Goal: Information Seeking & Learning: Learn about a topic

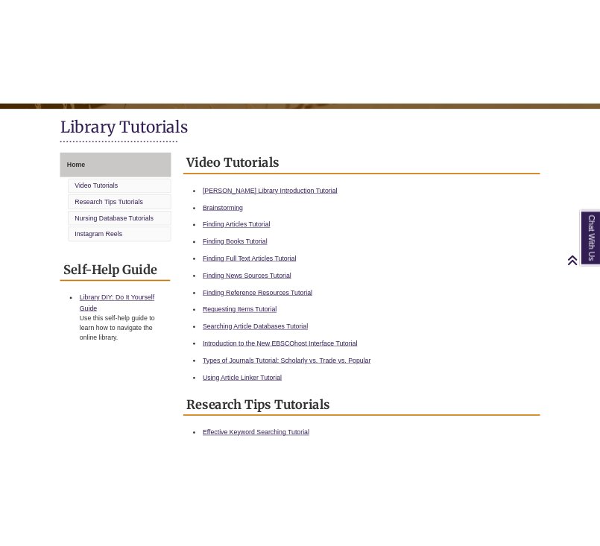
scroll to position [336, 0]
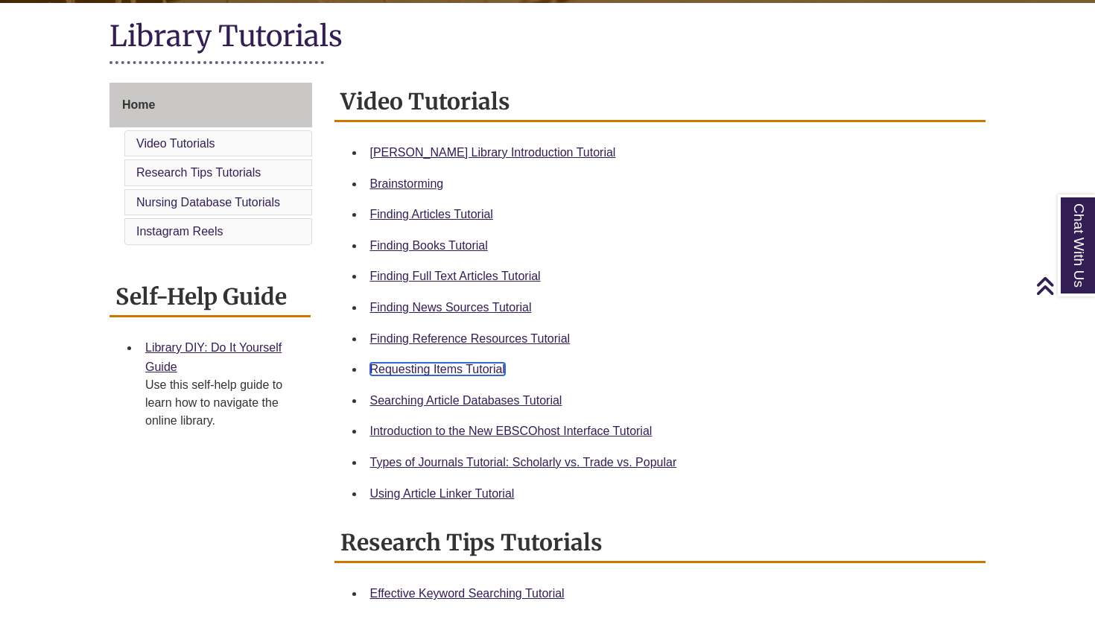
click at [457, 374] on link "Requesting Items Tutorial" at bounding box center [437, 369] width 135 height 13
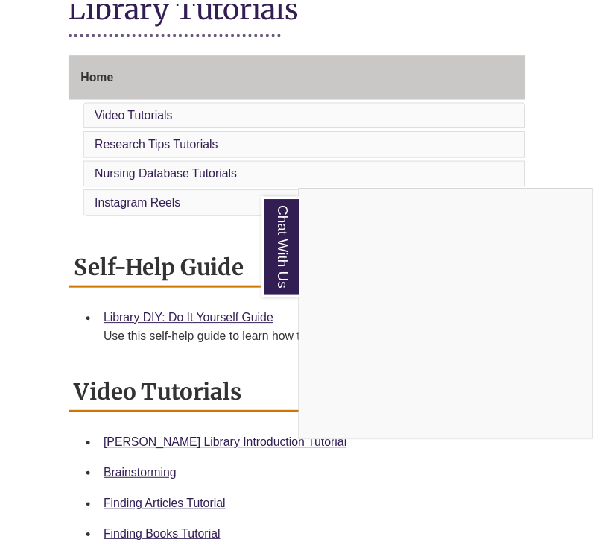
scroll to position [335, 0]
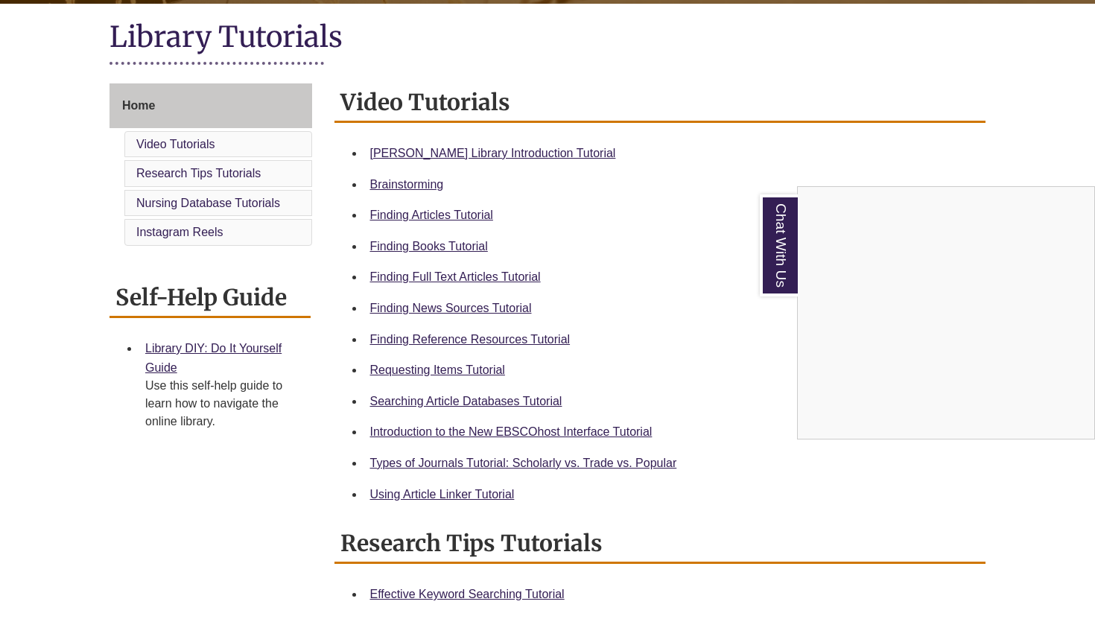
click at [520, 466] on div "Chat With Us" at bounding box center [547, 309] width 1095 height 619
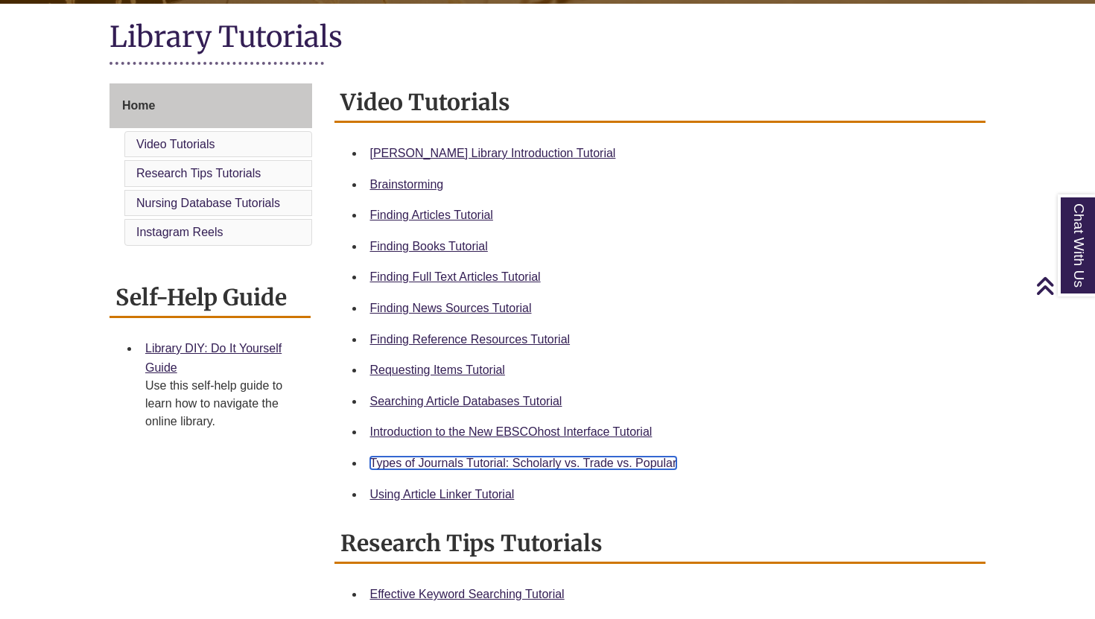
click at [518, 460] on link "Types of Journals Tutorial: Scholarly vs. Trade vs. Popular" at bounding box center [523, 463] width 307 height 13
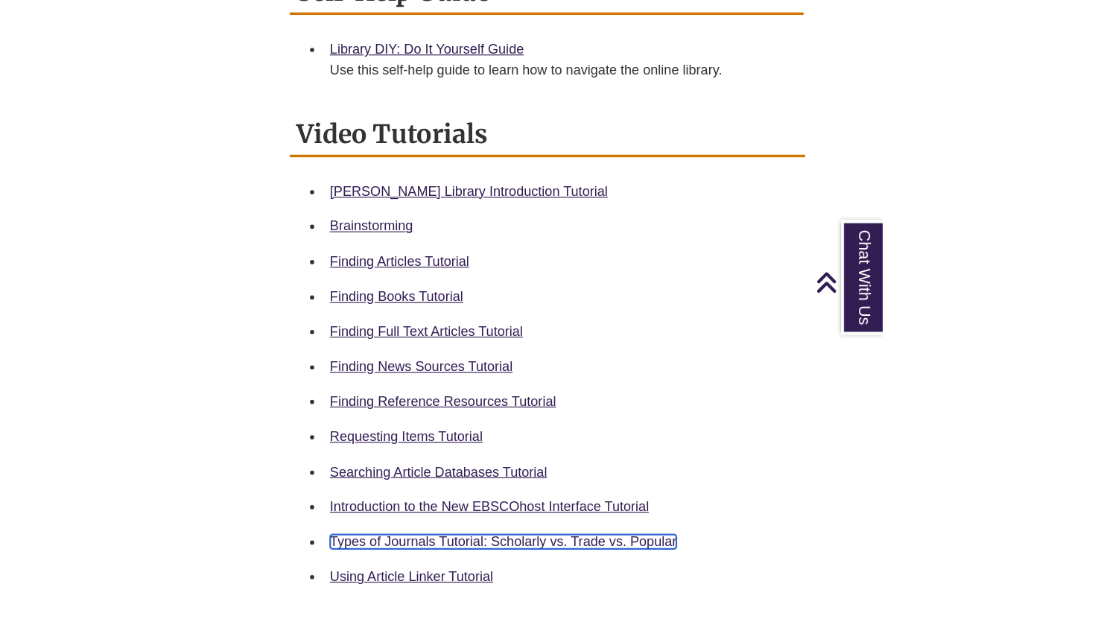
scroll to position [615, 0]
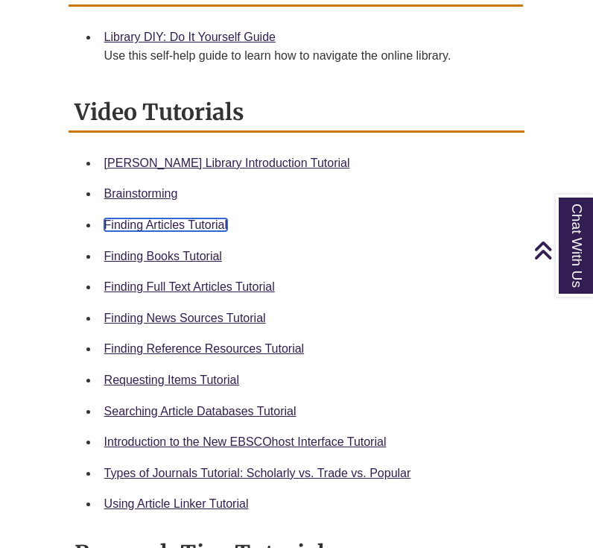
click at [191, 223] on link "Finding Articles Tutorial" at bounding box center [165, 224] width 123 height 13
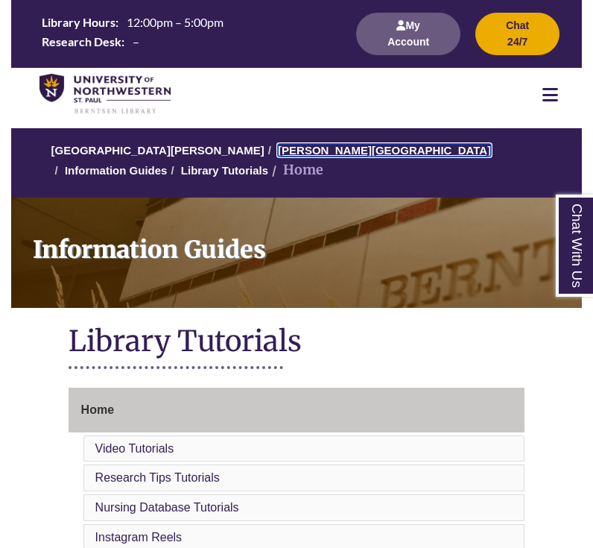
click at [303, 153] on link "[PERSON_NAME][GEOGRAPHIC_DATA]" at bounding box center [384, 150] width 213 height 13
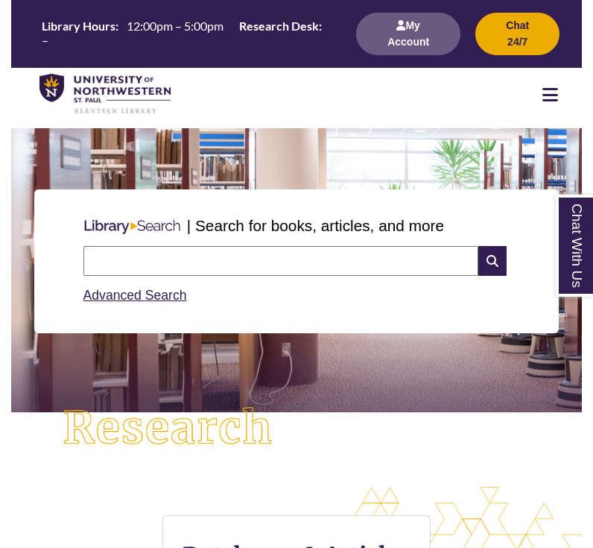
click at [245, 264] on input "text" at bounding box center [281, 261] width 396 height 30
type input "***"
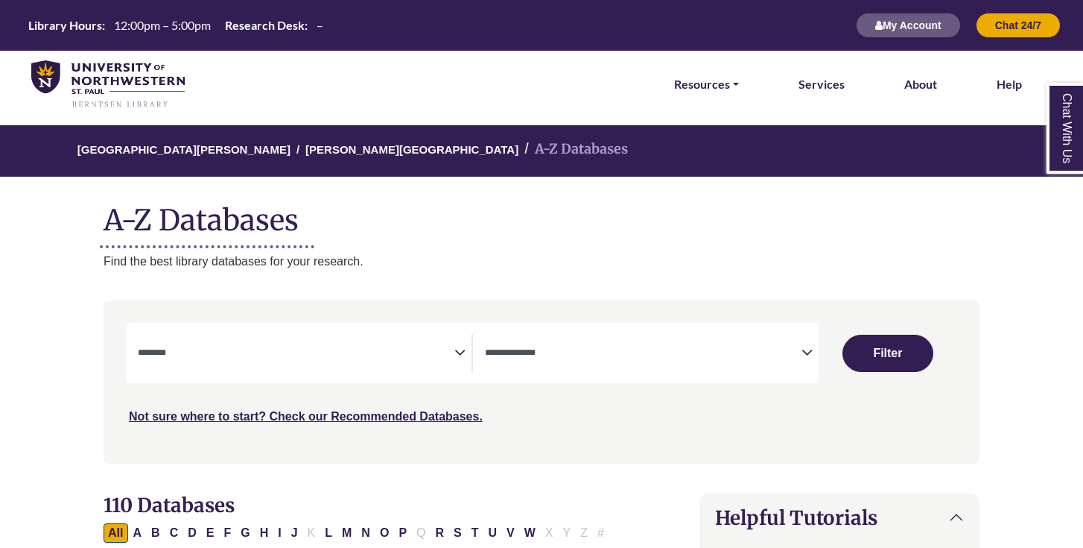
select select "Database Subject Filter"
select select "Database Types Filter"
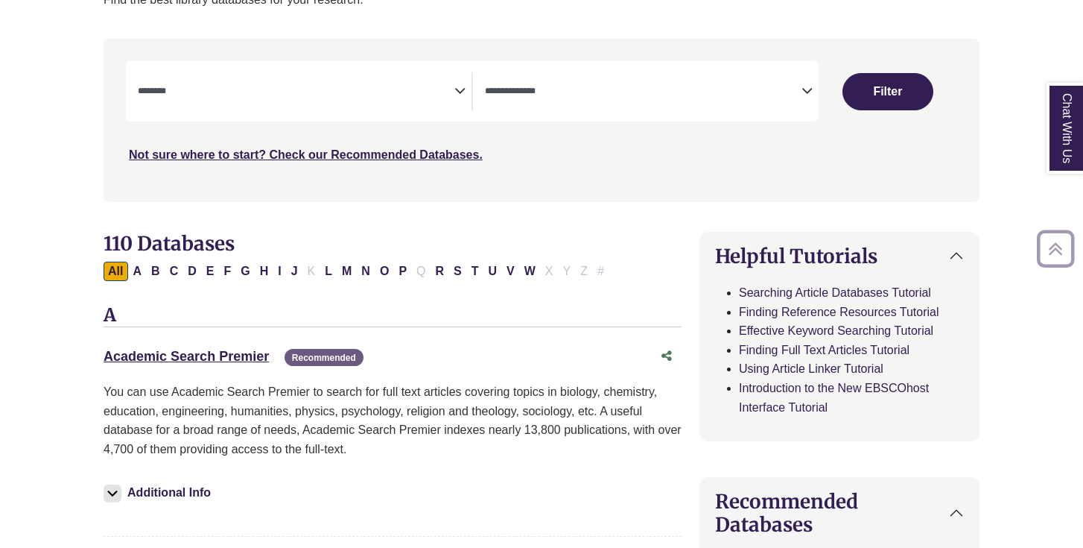
scroll to position [267, 0]
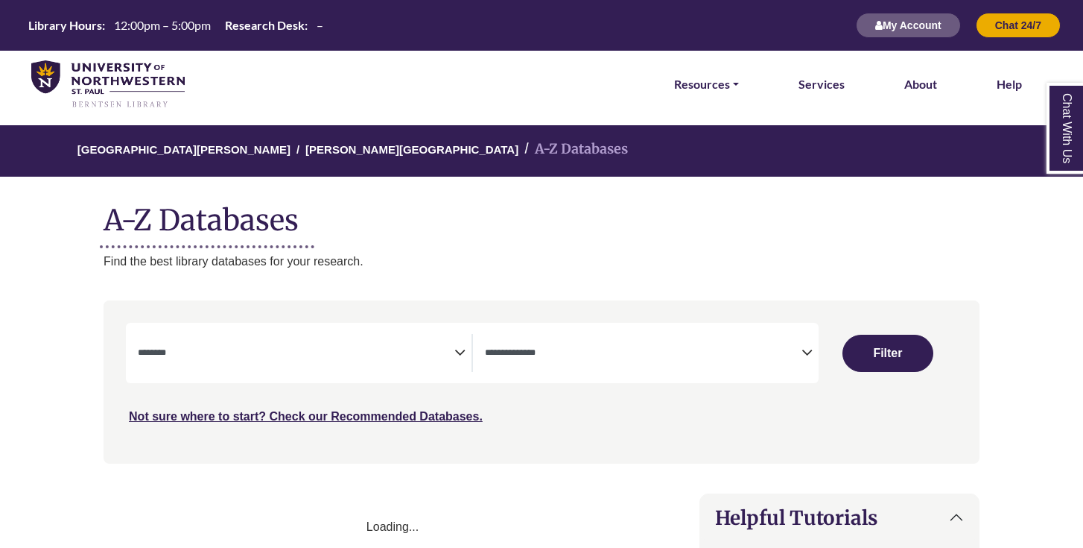
select select "Database Subject Filter"
select select "Database Types Filter"
select select "Database Subject Filter"
select select "Database Types Filter"
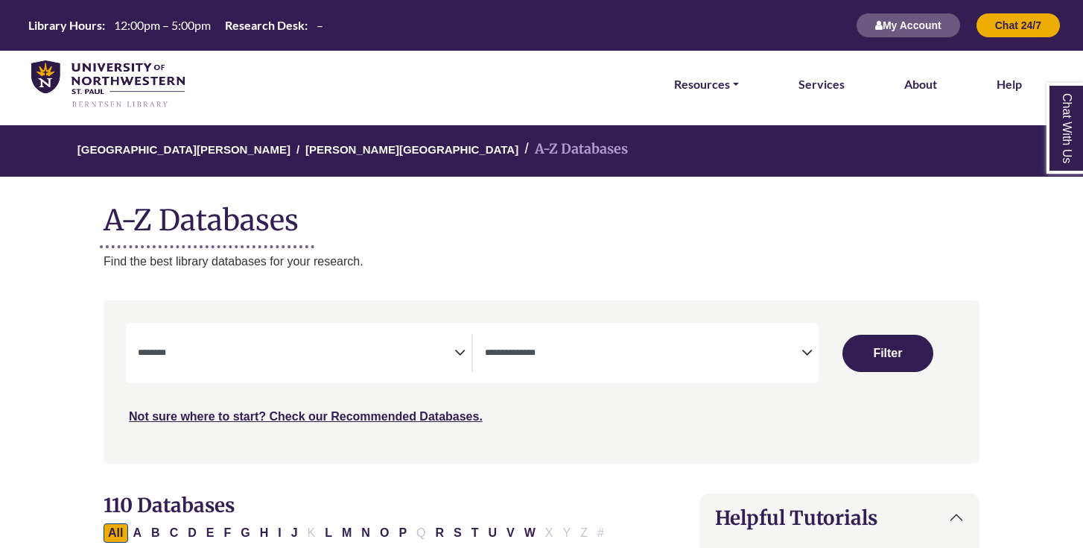
click at [382, 362] on span "Search filters" at bounding box center [296, 353] width 317 height 38
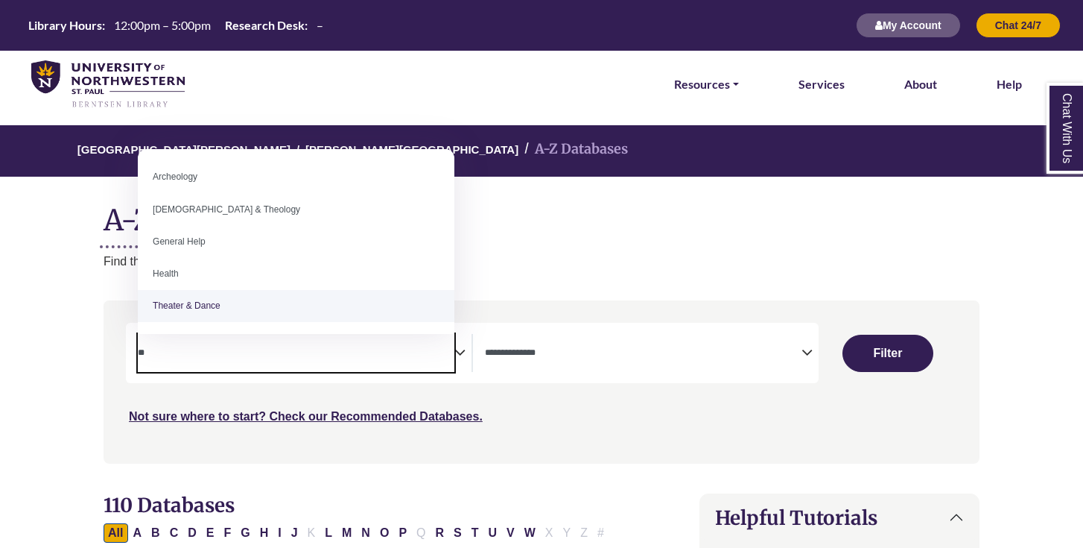
type textarea "*"
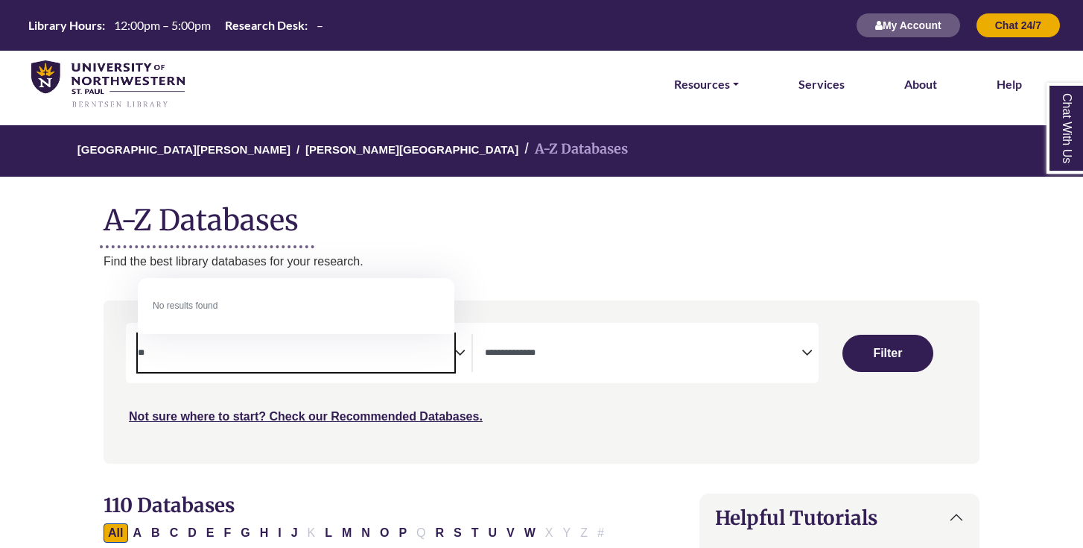
type textarea "*"
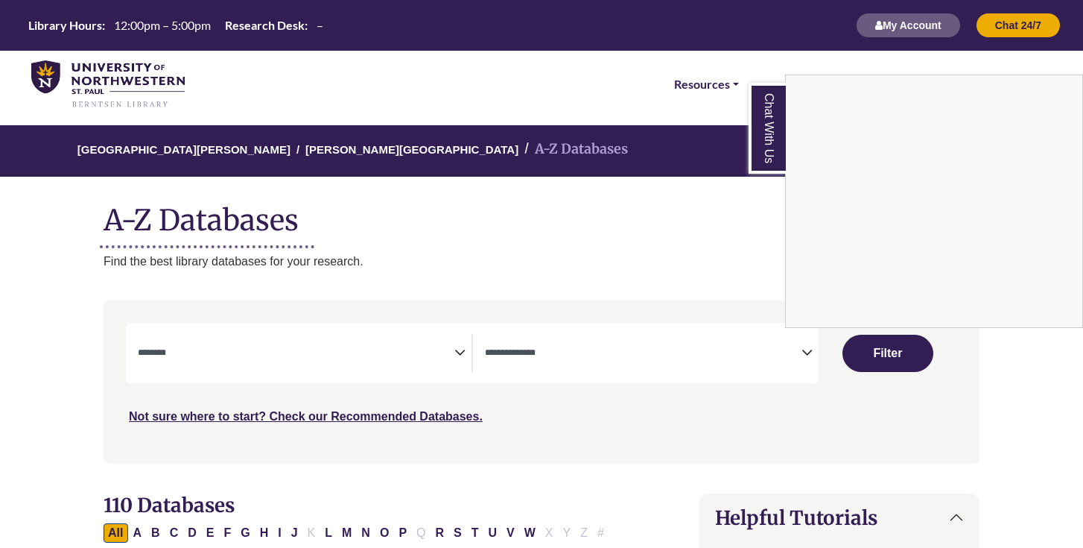
click at [465, 350] on div "Chat With Us" at bounding box center [541, 274] width 1083 height 548
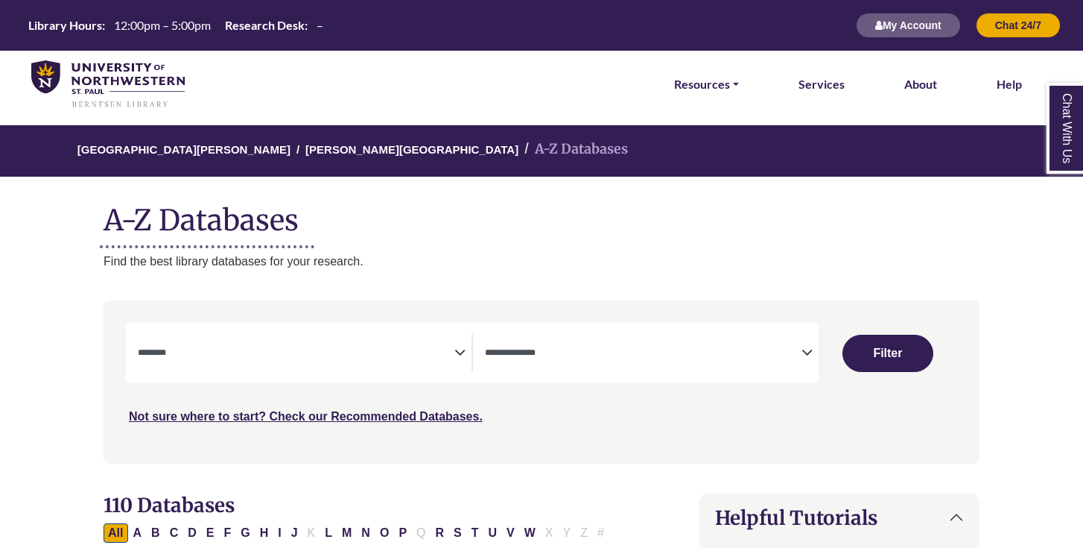
click at [444, 347] on span "Search filters" at bounding box center [296, 350] width 317 height 13
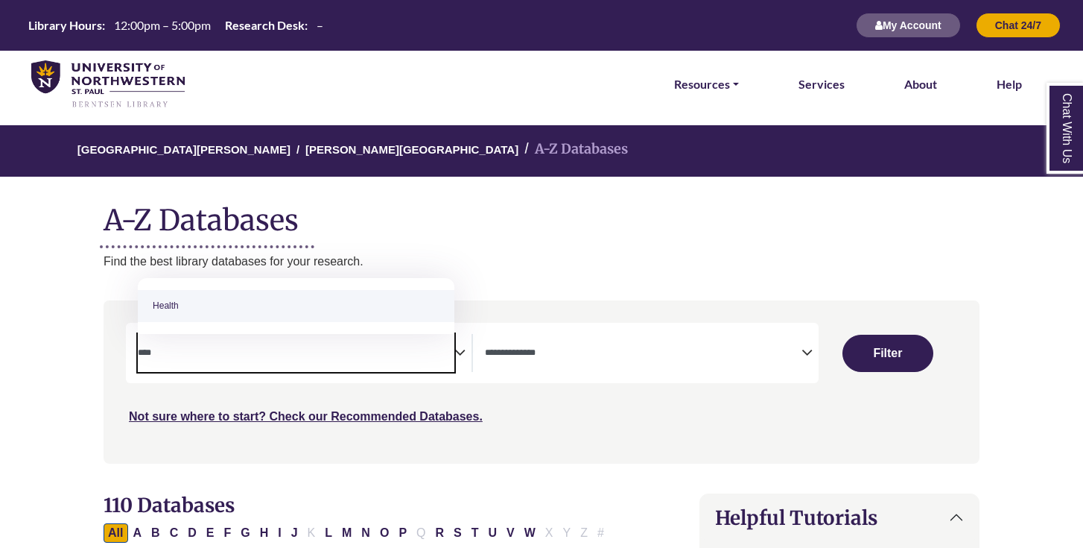
type textarea "****"
select select "*****"
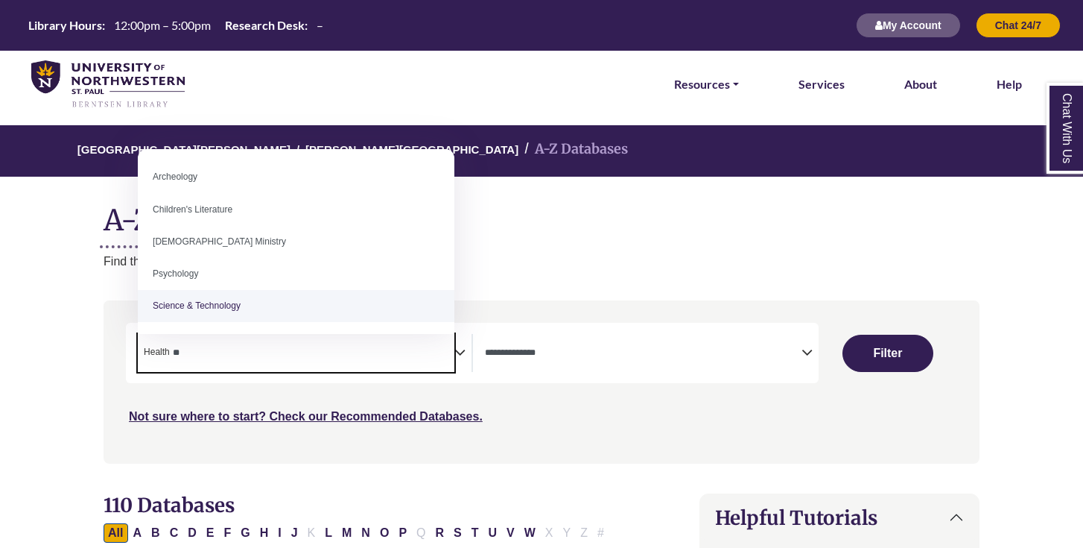
type textarea "*"
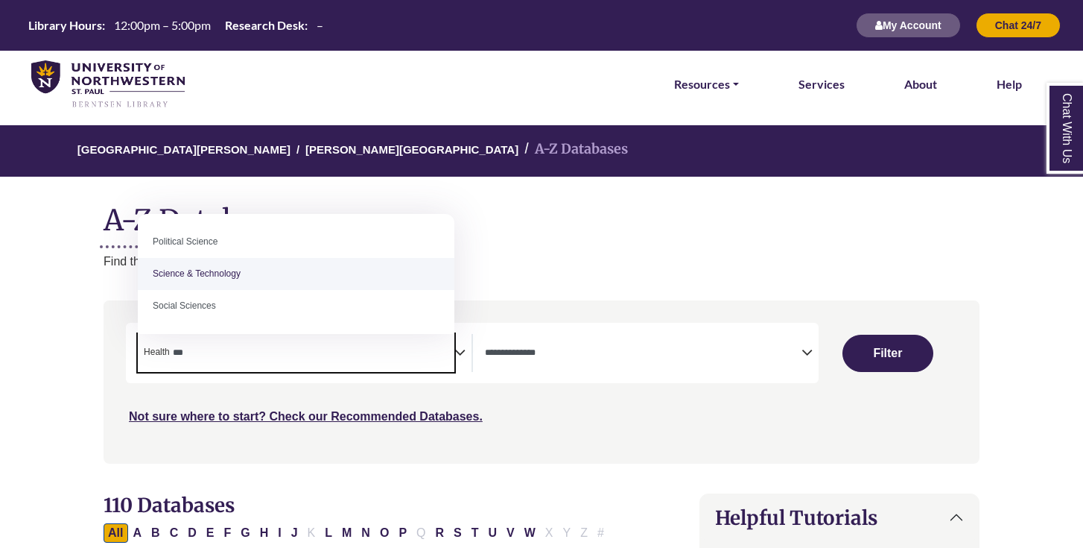
type textarea "***"
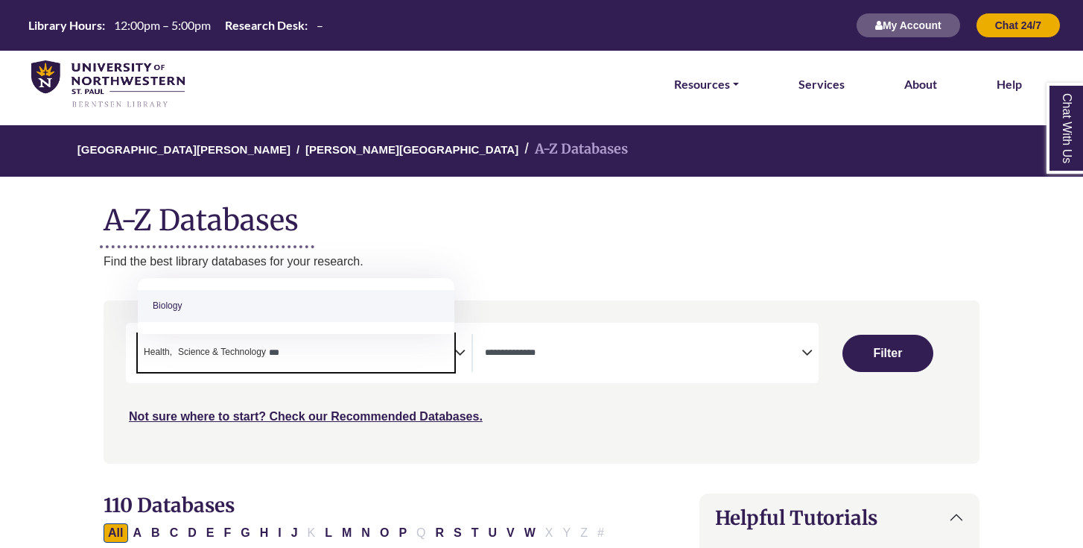
type textarea "***"
select select "*****"
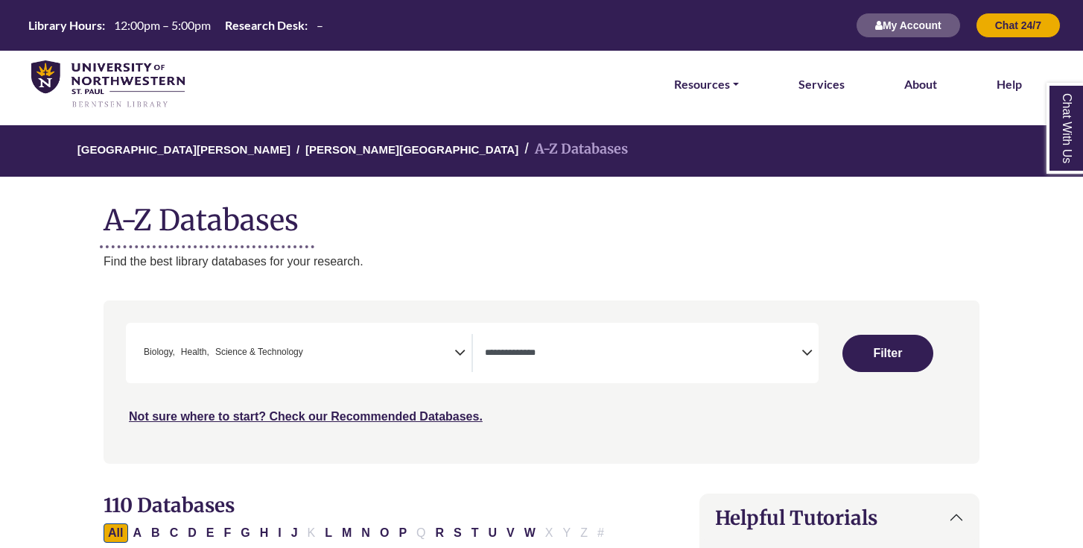
click at [457, 353] on icon "Search filters" at bounding box center [459, 350] width 11 height 22
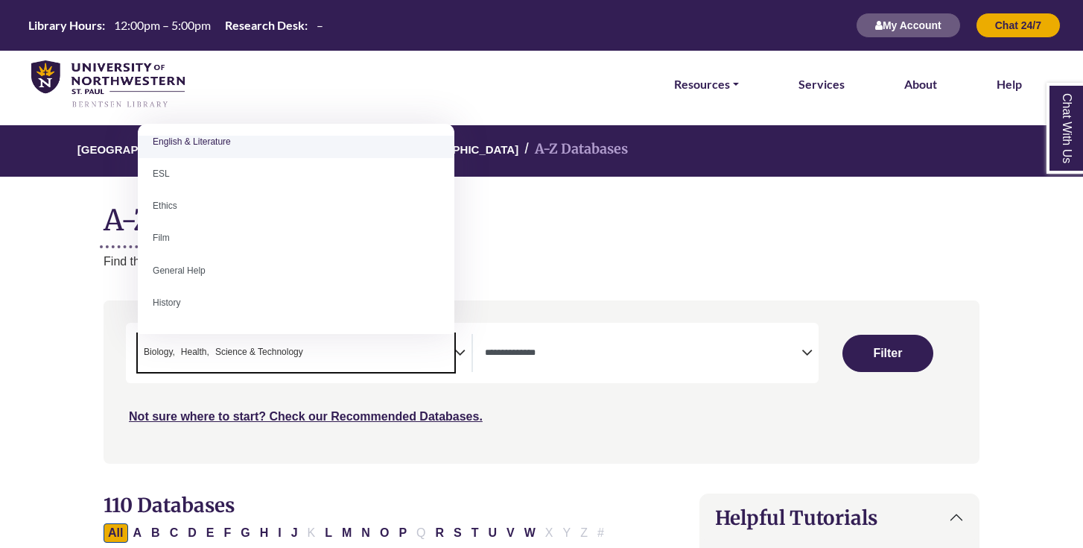
scroll to position [590, 0]
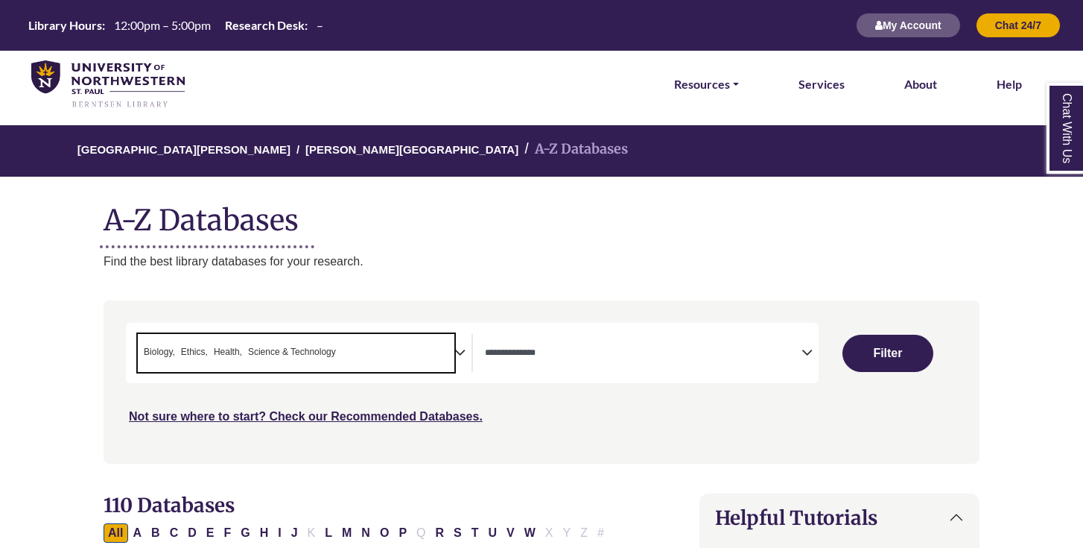
click at [463, 355] on icon "Search filters" at bounding box center [459, 350] width 11 height 22
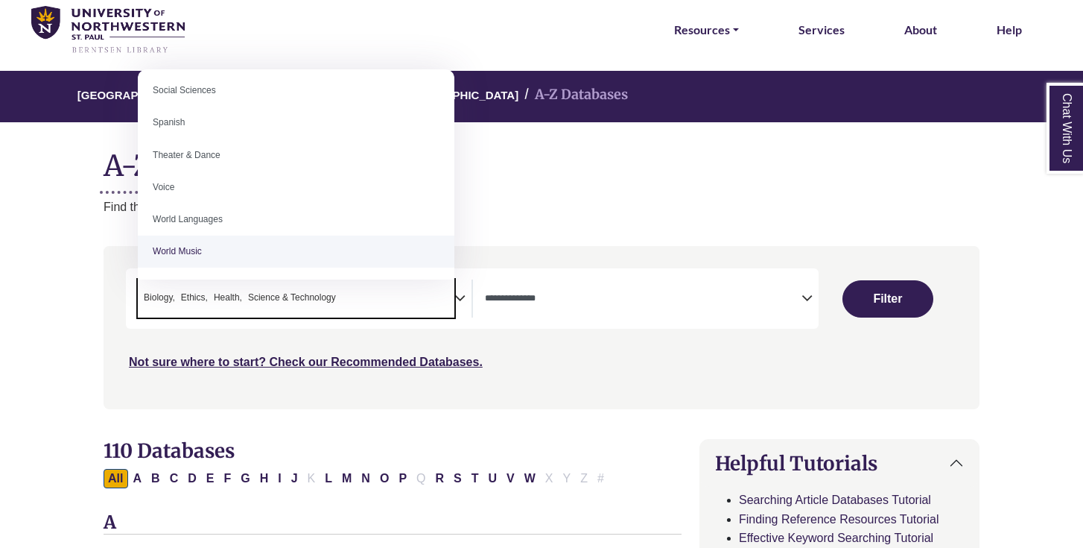
scroll to position [54, 0]
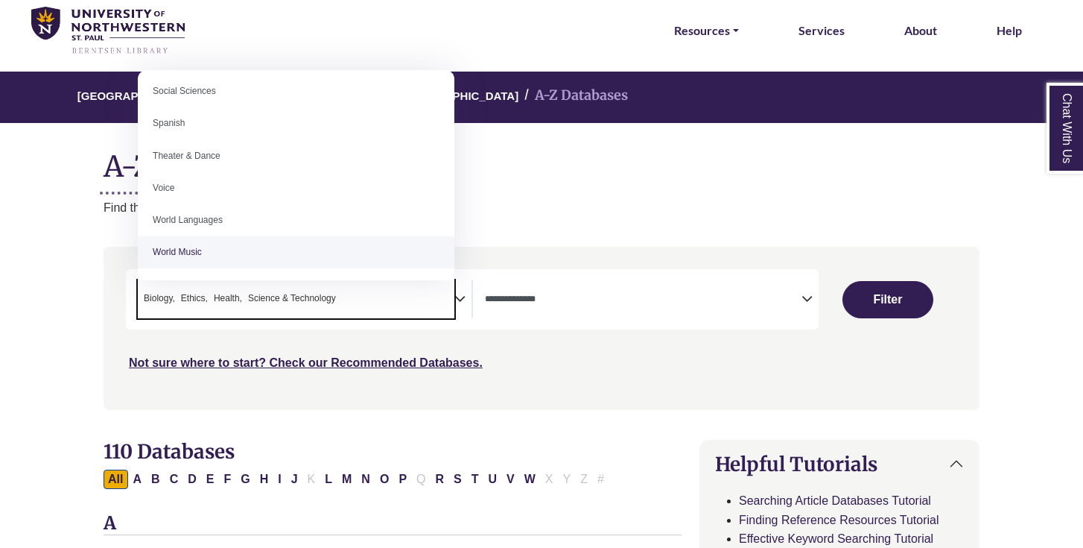
click at [694, 343] on div "Not sure where to start? Check our Recommended Databases." at bounding box center [437, 356] width 623 height 31
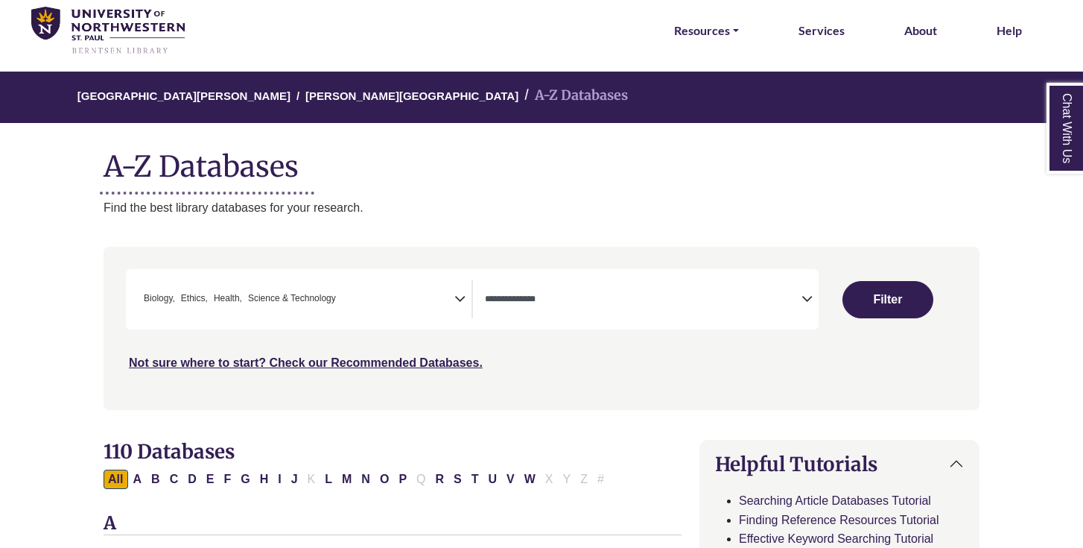
click at [523, 303] on textarea "Search" at bounding box center [643, 300] width 317 height 12
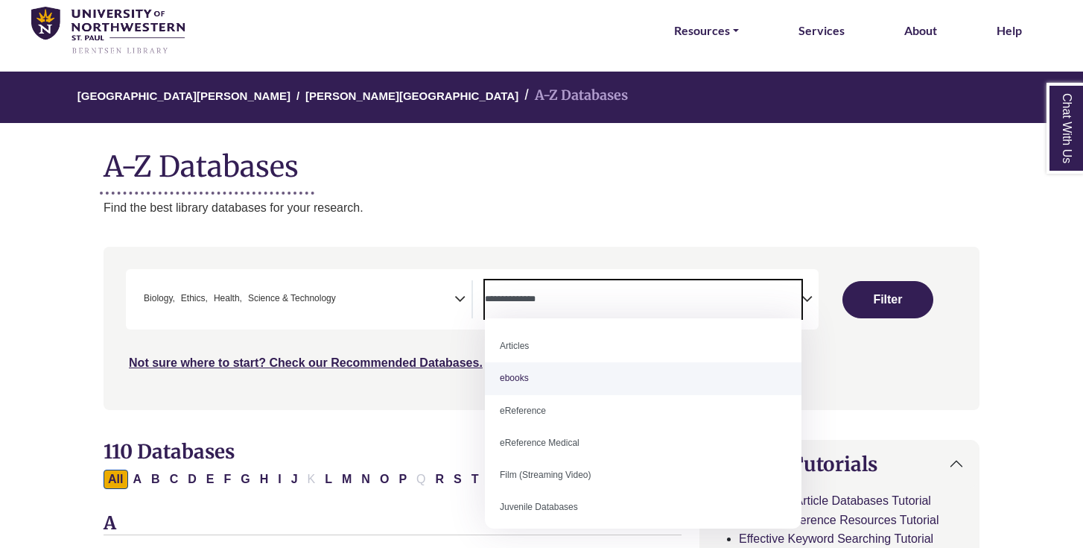
click at [884, 387] on div "Search filters" at bounding box center [541, 328] width 858 height 150
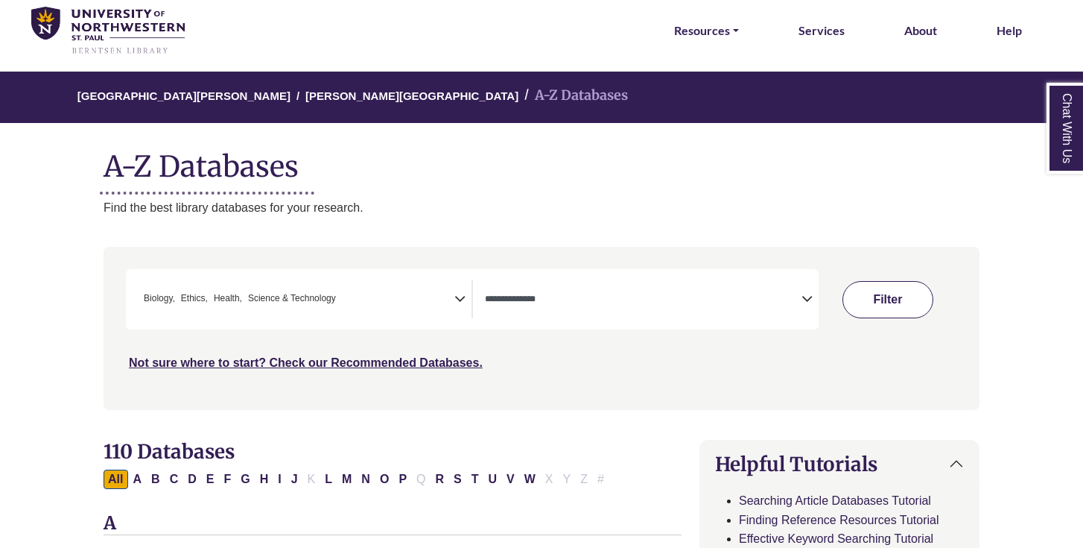
click at [893, 293] on button "Filter" at bounding box center [887, 299] width 90 height 37
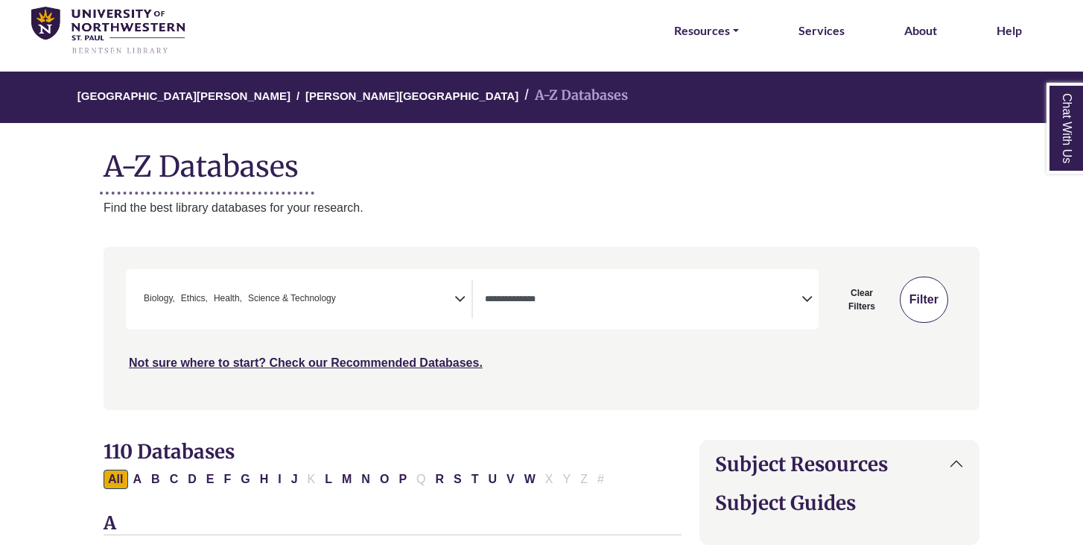
select select "Database Types Filter"
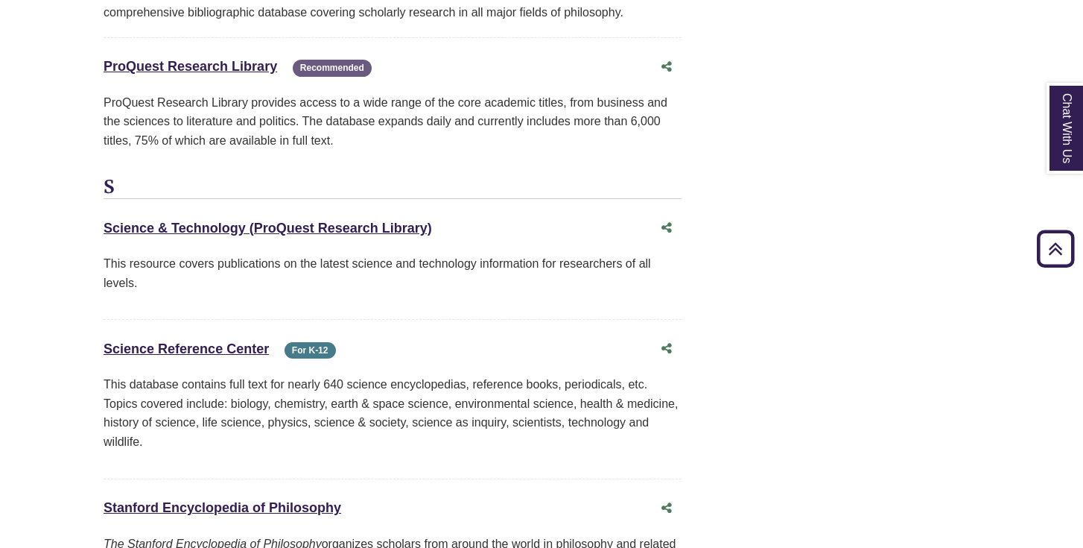
scroll to position [3092, 0]
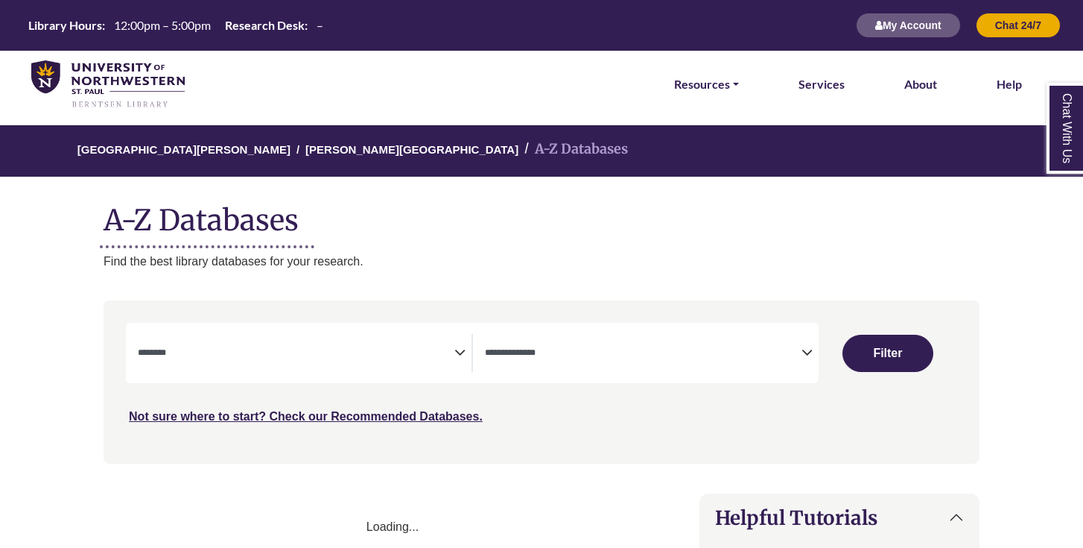
select select "Database Subject Filter"
select select "Database Types Filter"
select select "Database Subject Filter"
select select "Database Types Filter"
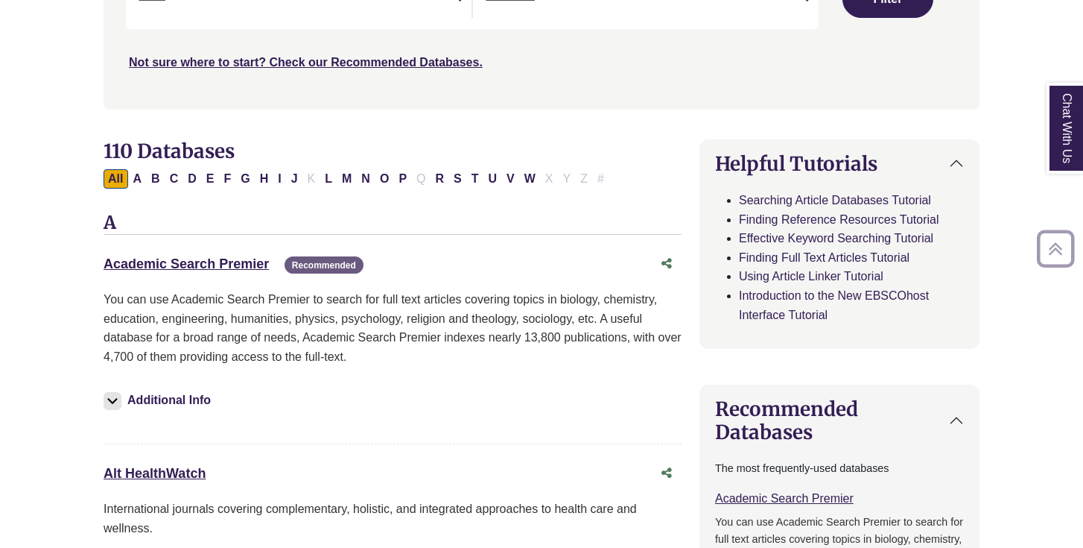
scroll to position [361, 0]
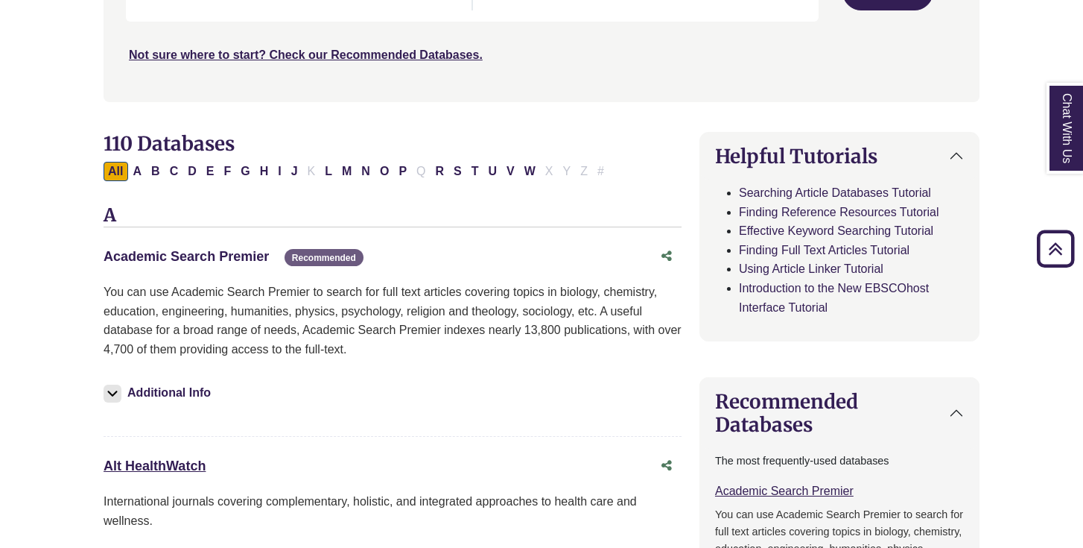
click at [244, 253] on link "Academic Search Premier This link opens in a new window" at bounding box center [186, 256] width 165 height 15
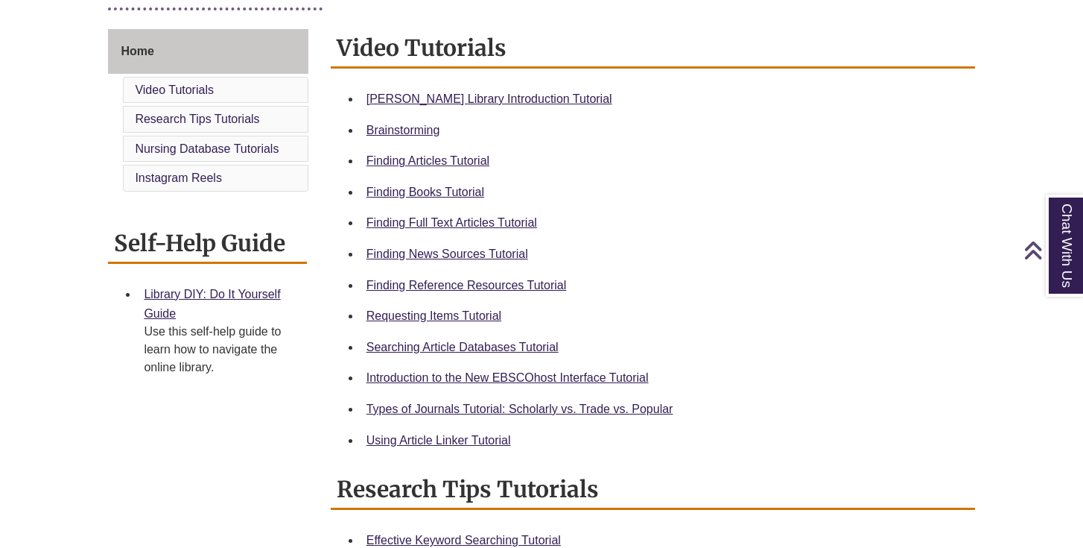
scroll to position [401, 0]
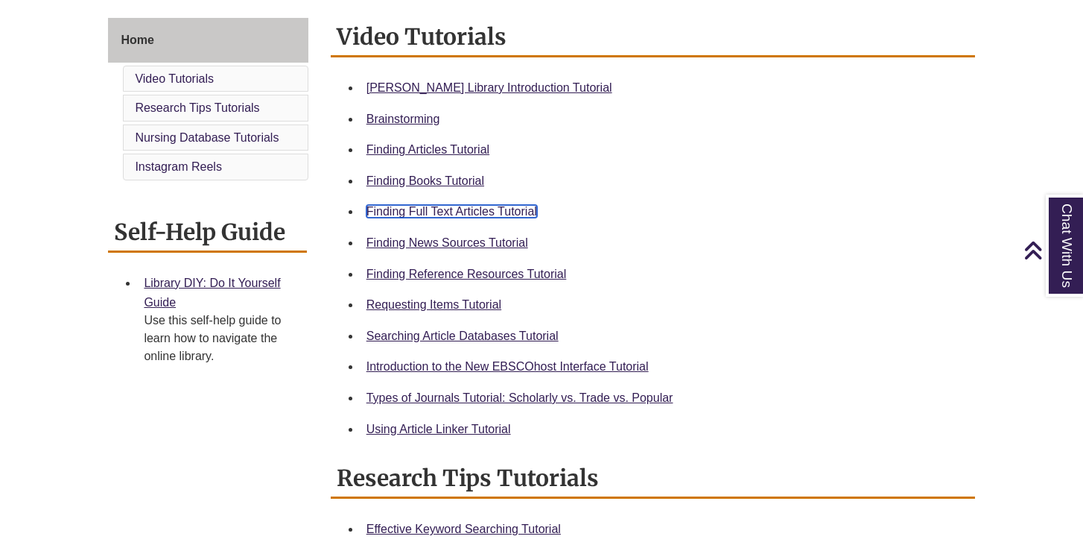
click at [489, 209] on link "Finding Full Text Articles Tutorial" at bounding box center [451, 211] width 171 height 13
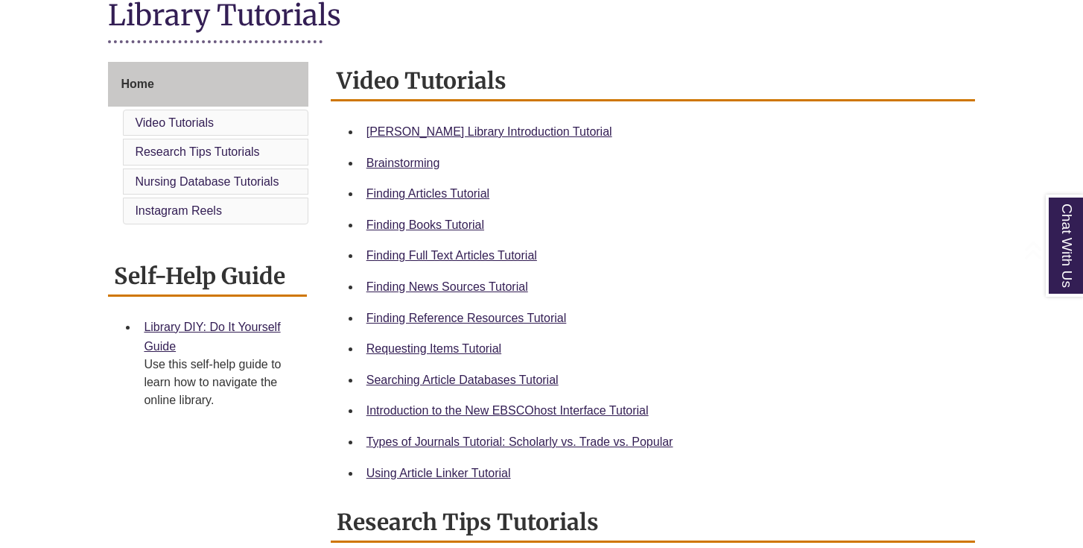
scroll to position [466, 0]
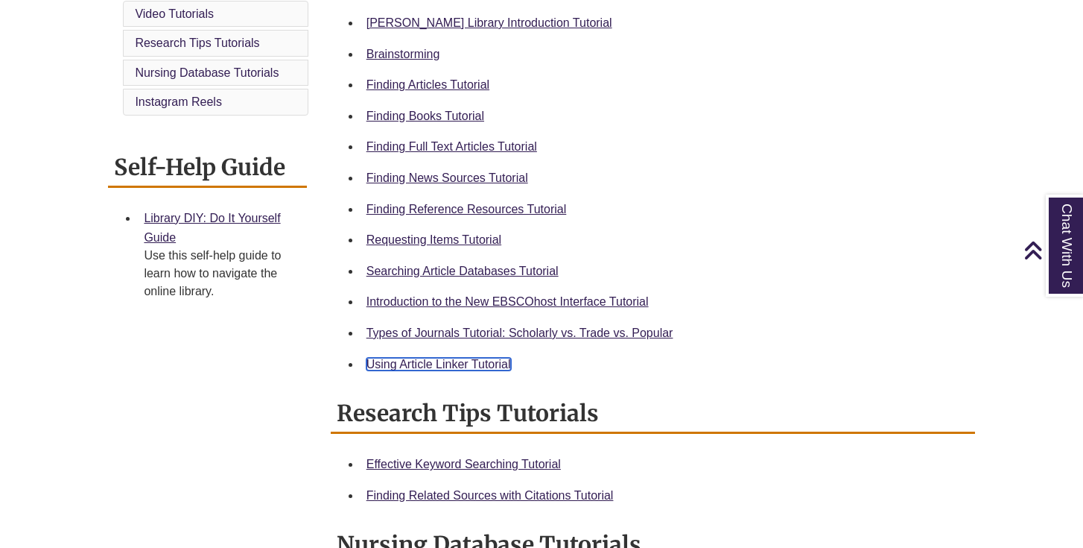
click at [448, 361] on link "Using Article Linker Tutorial" at bounding box center [438, 364] width 145 height 13
